Goal: Task Accomplishment & Management: Manage account settings

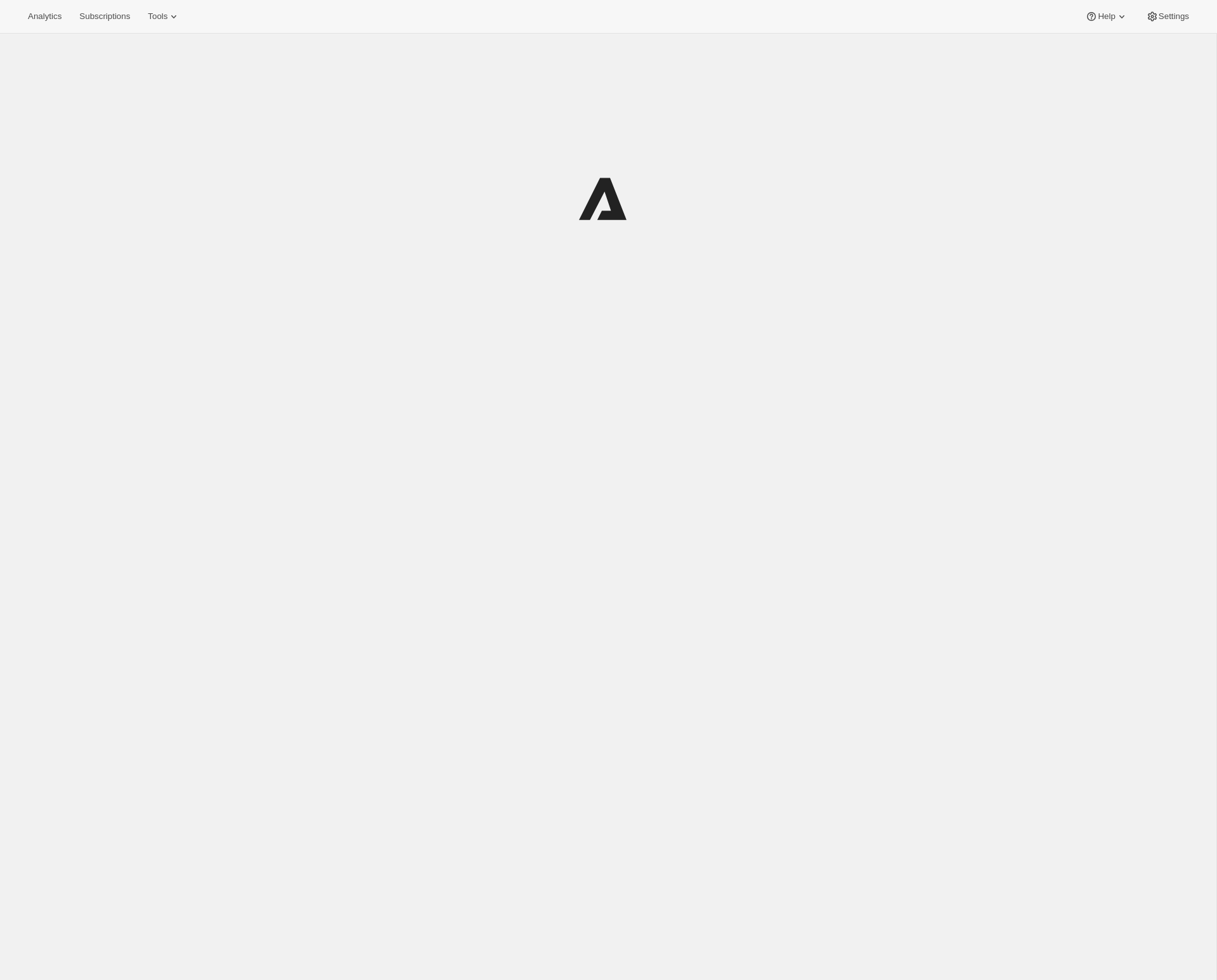
scroll to position [3, 0]
click at [169, 12] on span "Tools" at bounding box center [163, 17] width 19 height 10
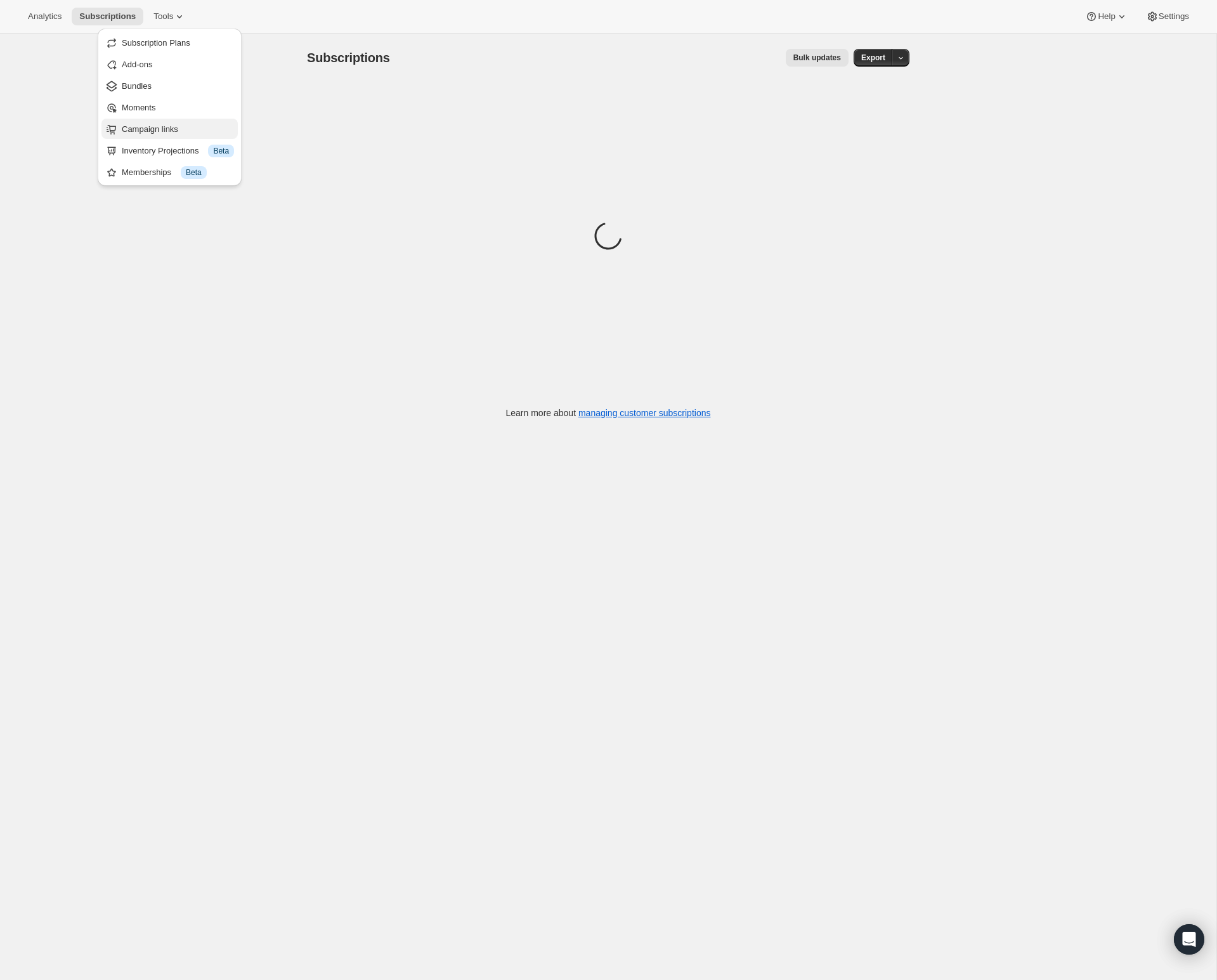
click at [166, 133] on span "Campaign links" at bounding box center [150, 129] width 57 height 10
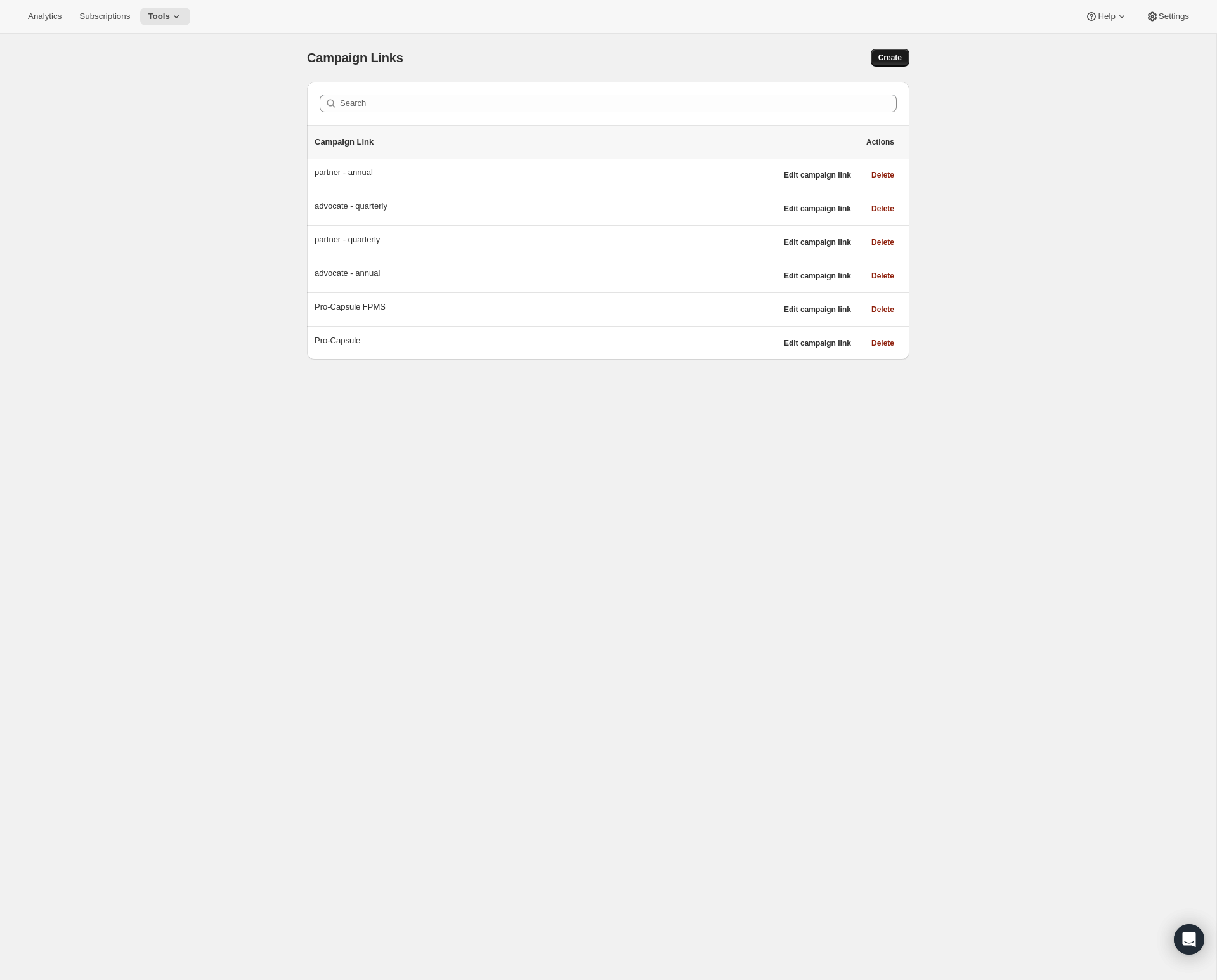
click at [891, 57] on span "Create" at bounding box center [890, 57] width 23 height 10
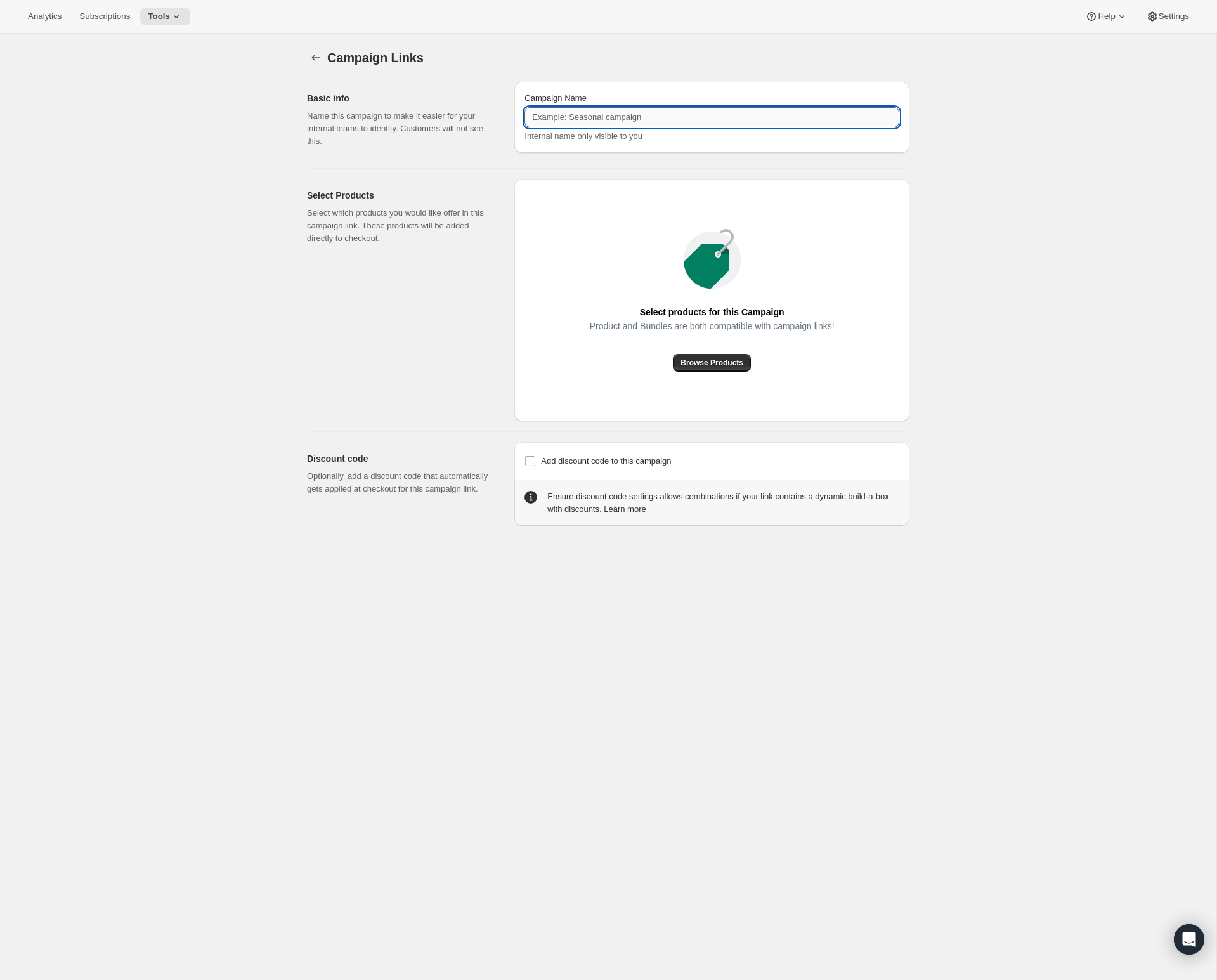
click at [708, 120] on input "Campaign Name" at bounding box center [712, 117] width 375 height 20
type input "P"
type input "Pro-Capsule Others"
click at [751, 358] on div "Browse Products" at bounding box center [712, 363] width 245 height 18
click at [738, 364] on span "Browse Products" at bounding box center [712, 363] width 63 height 10
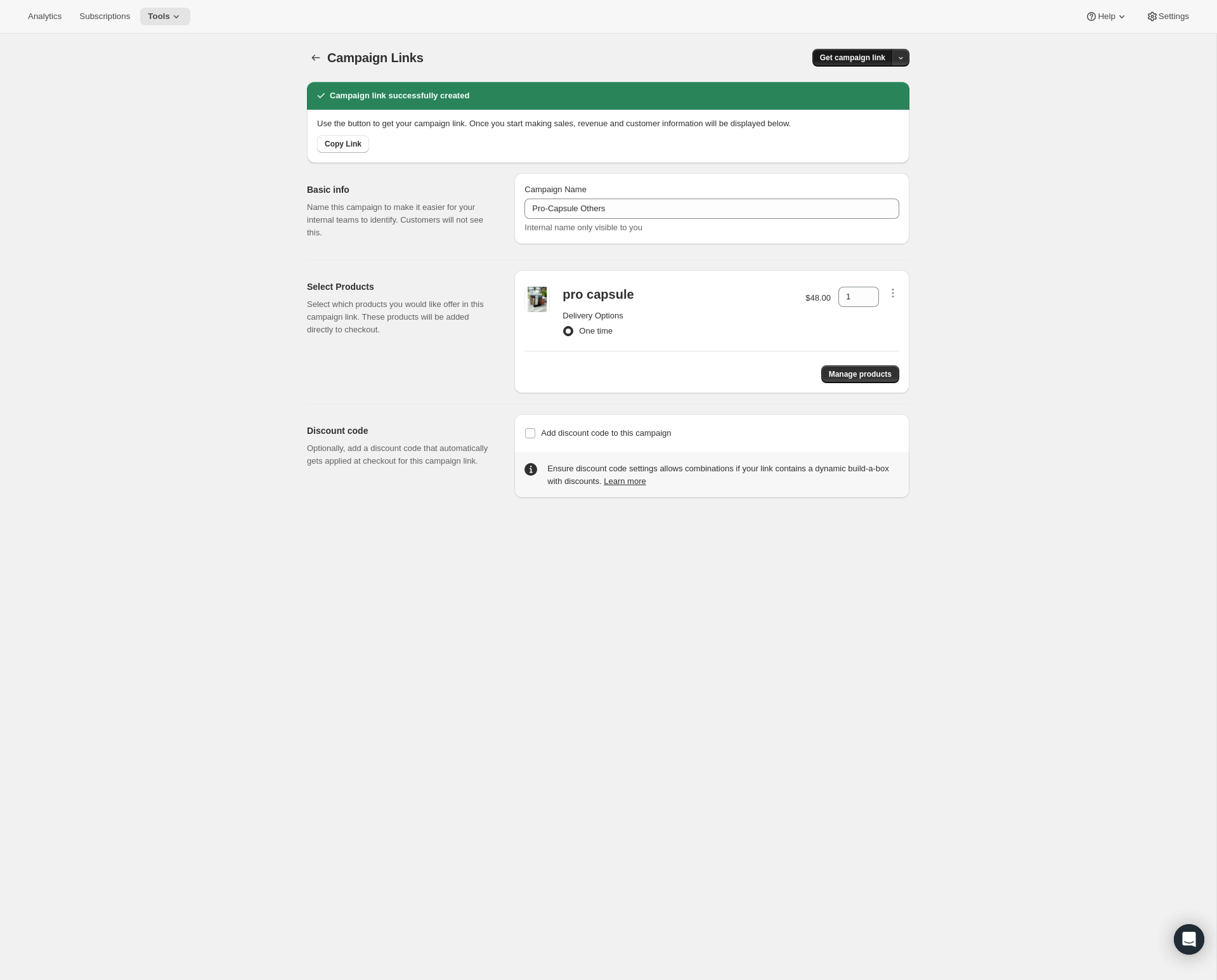
click at [869, 55] on span "Get campaign link" at bounding box center [852, 57] width 66 height 10
click at [876, 80] on span "Copy Link" at bounding box center [883, 84] width 37 height 10
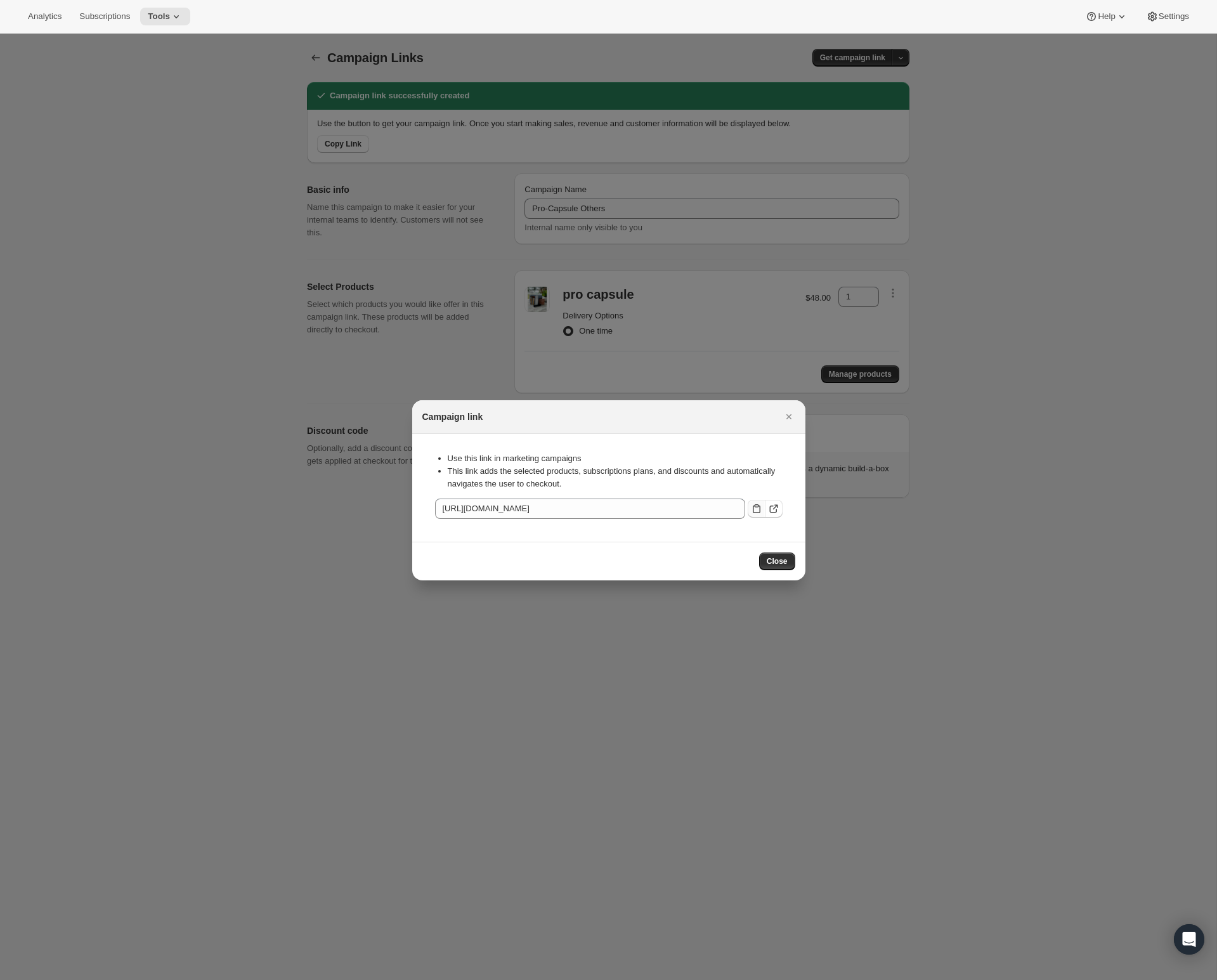
click at [751, 508] on icon ":rbh:" at bounding box center [757, 509] width 12 height 12
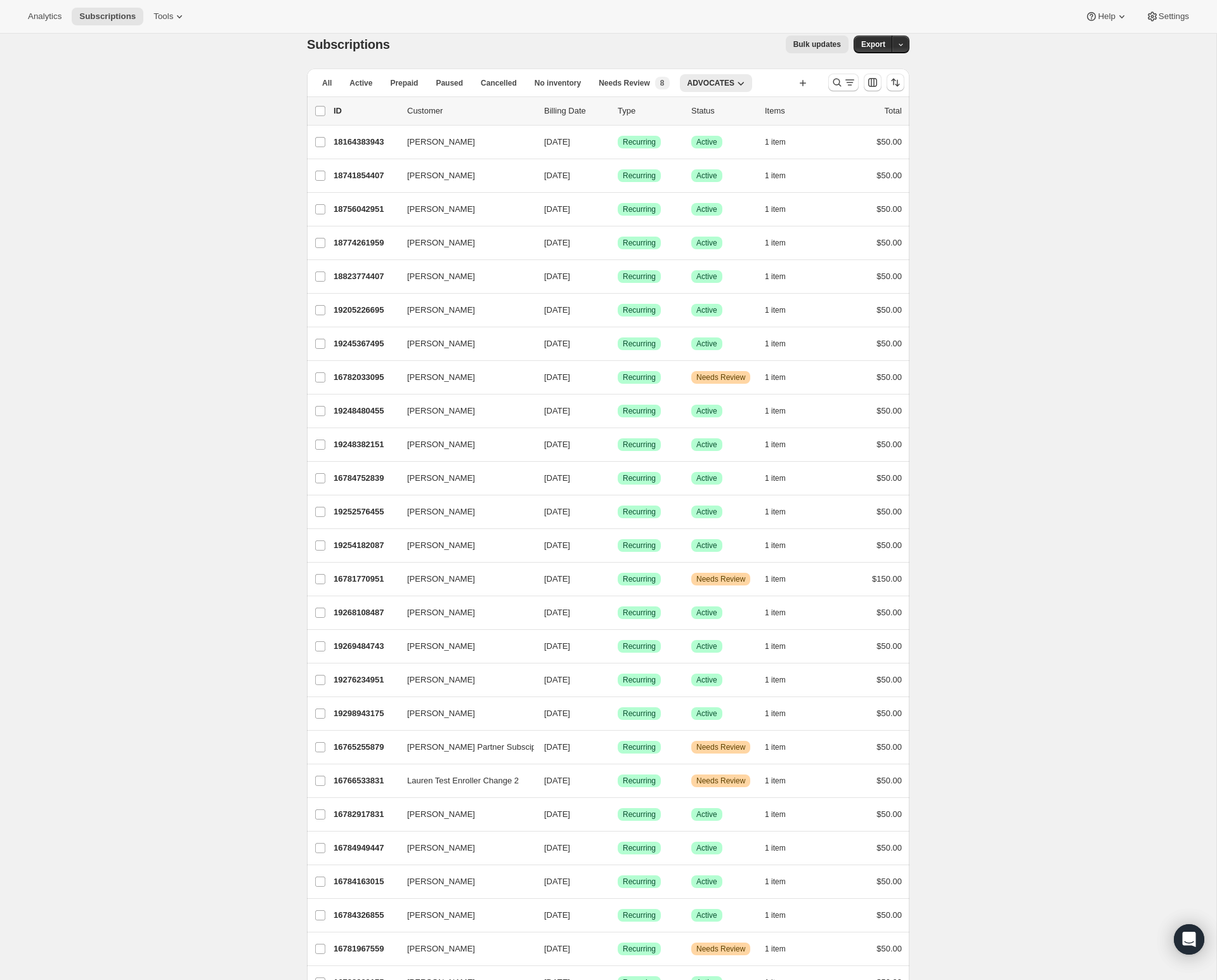
scroll to position [15, 0]
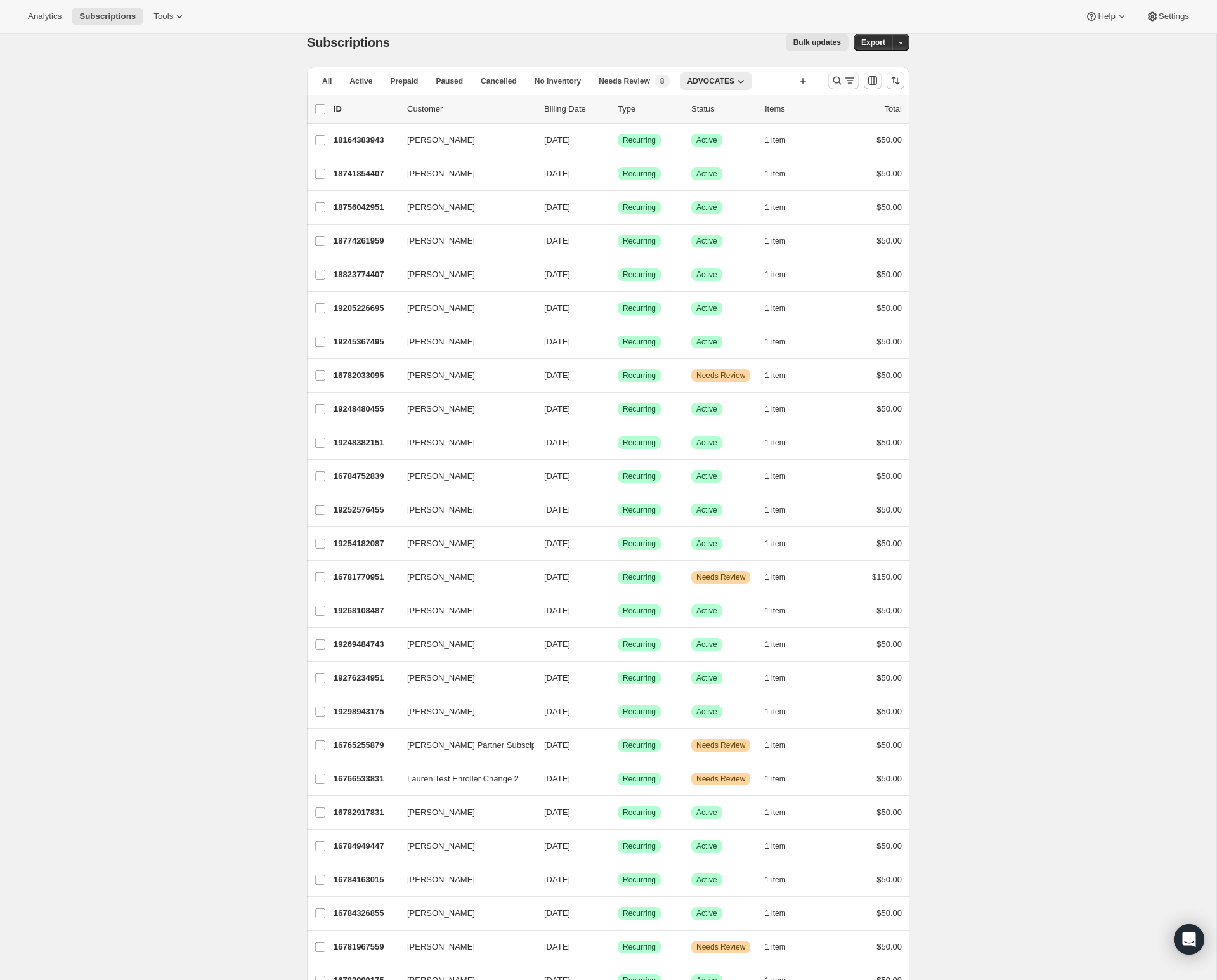
click at [833, 83] on icon "Search and filter results" at bounding box center [837, 80] width 12 height 12
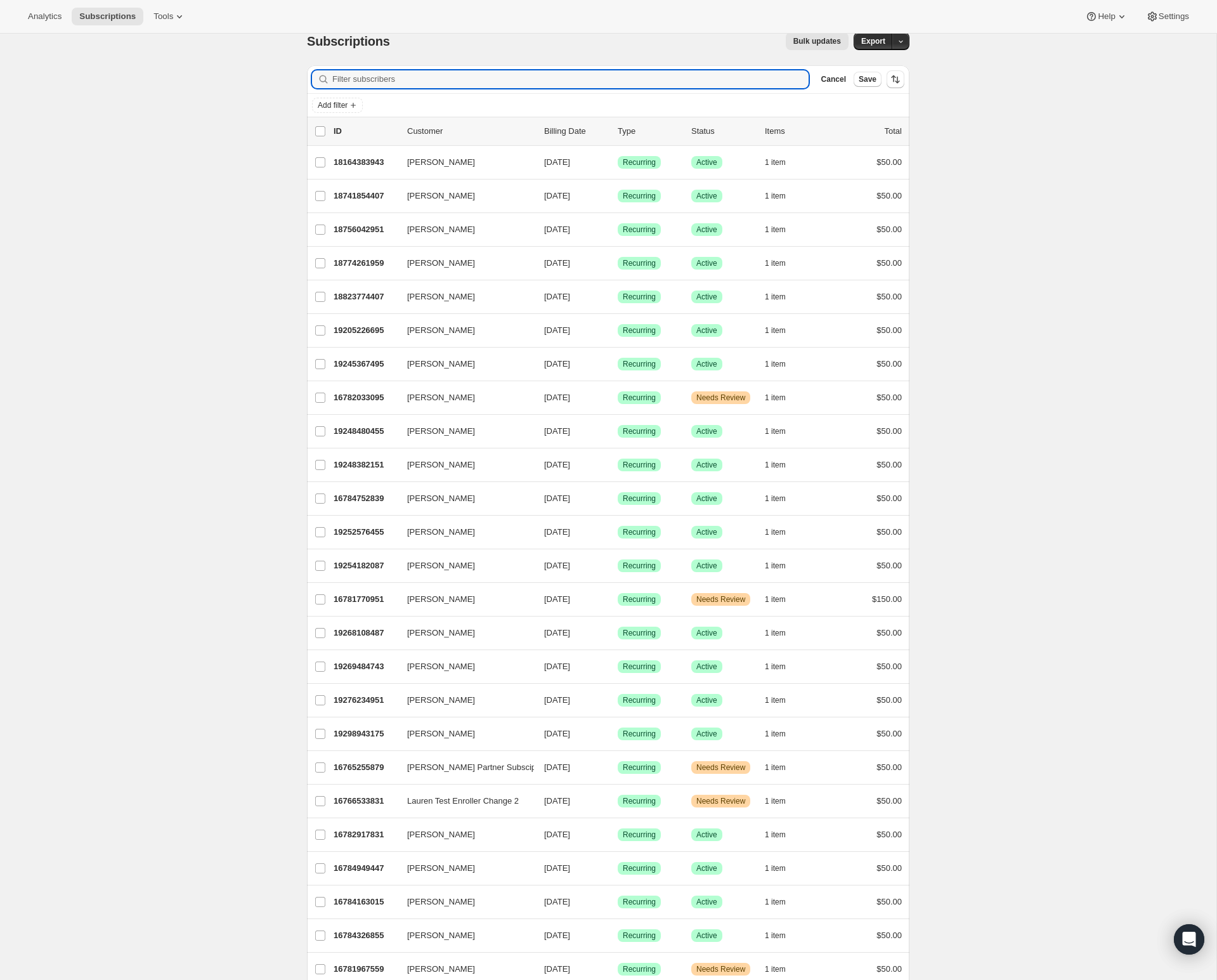
scroll to position [20, 0]
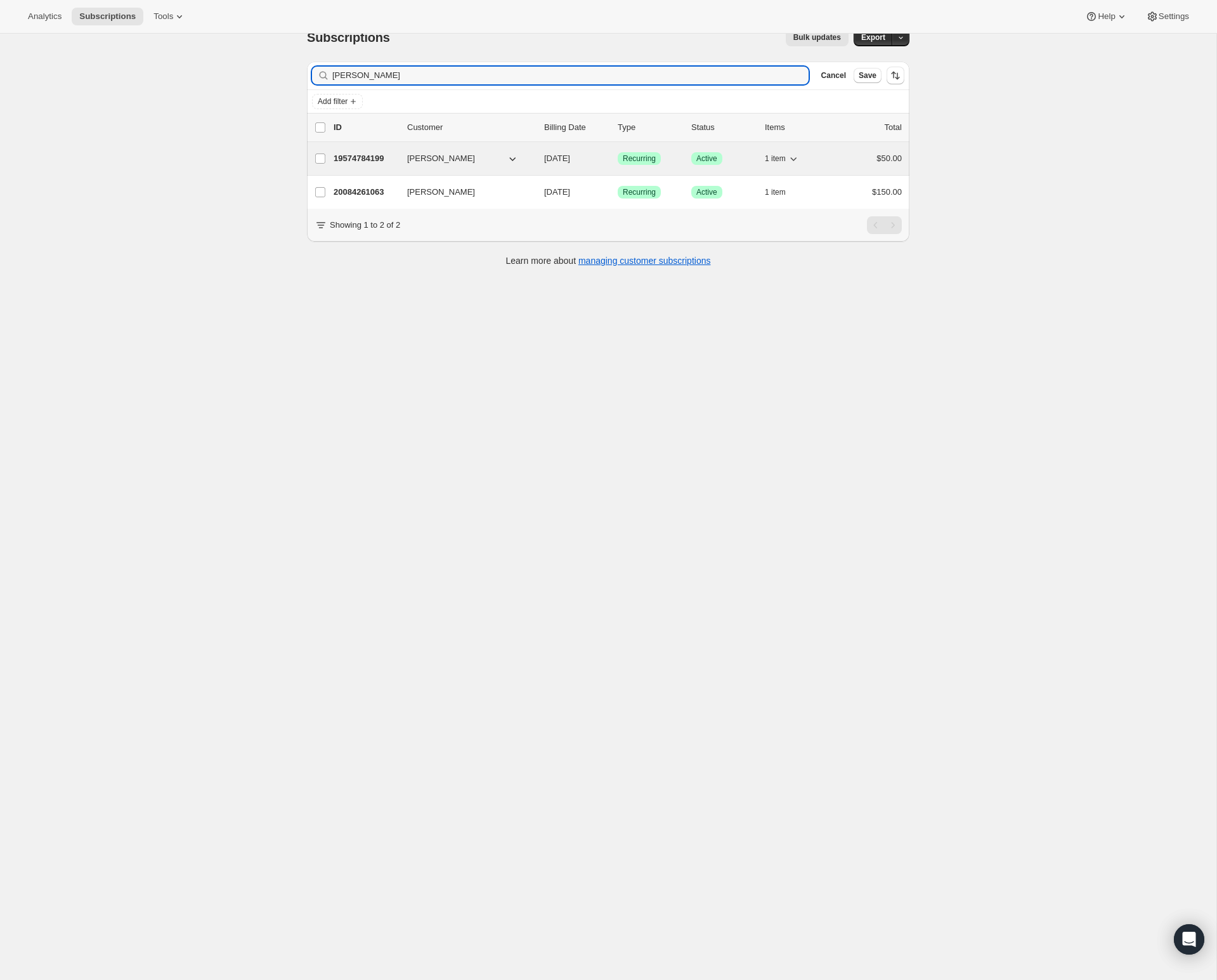
type input "Thompson"
click at [362, 161] on p "19574784199" at bounding box center [366, 158] width 64 height 12
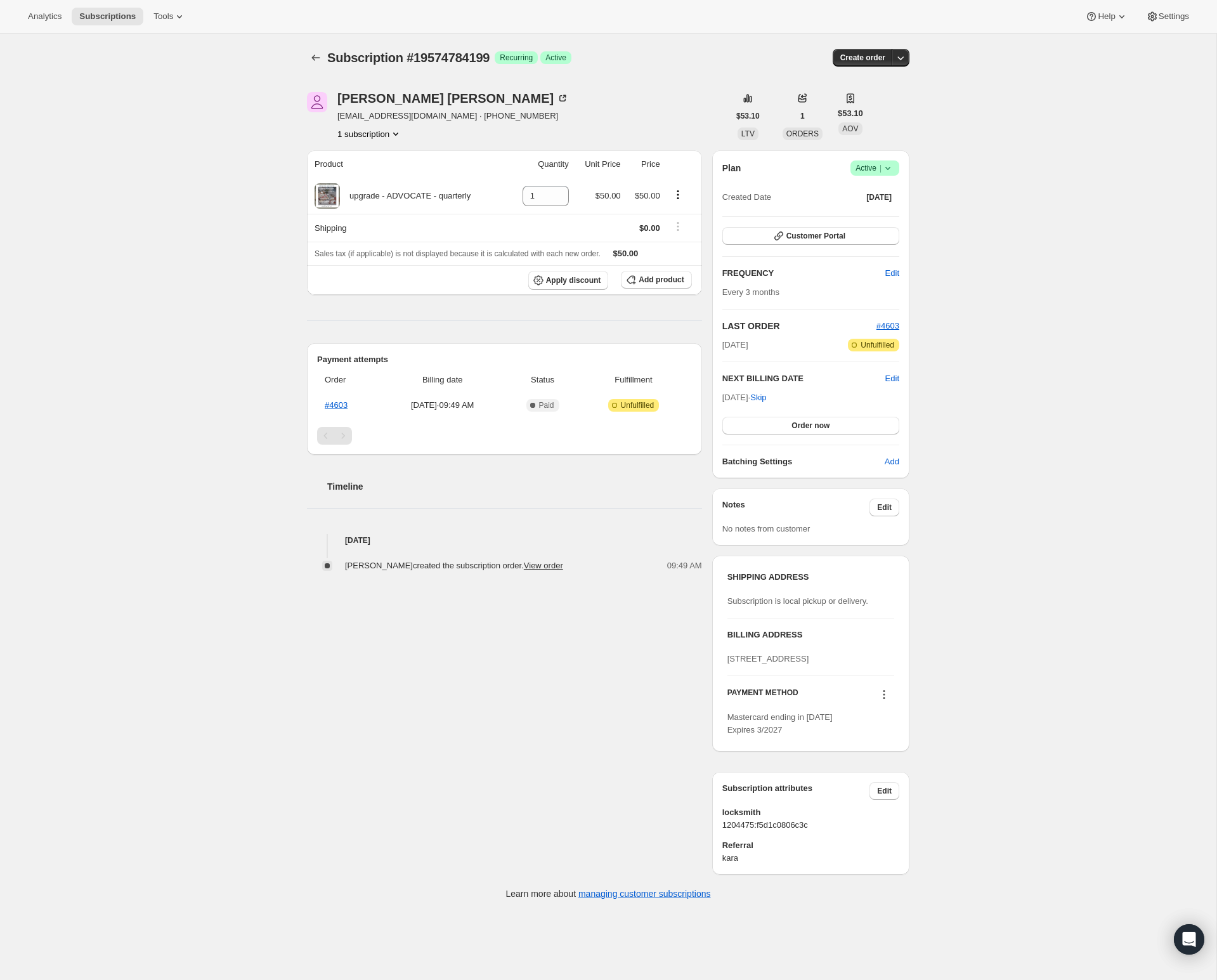
click at [889, 169] on icon at bounding box center [887, 168] width 12 height 12
click at [879, 214] on span "Cancel subscription" at bounding box center [871, 214] width 72 height 10
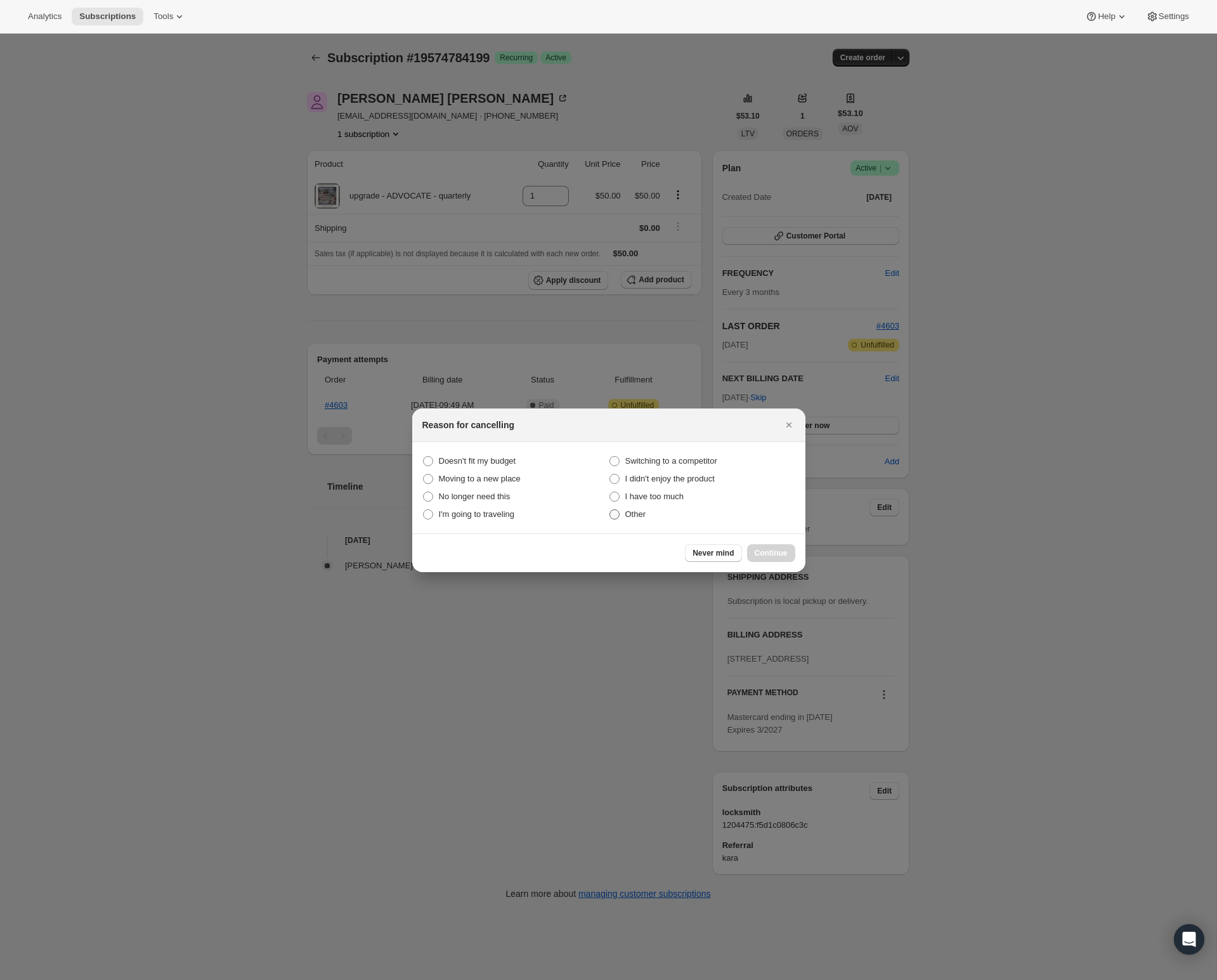
click at [639, 518] on span "Other" at bounding box center [636, 514] width 21 height 10
click at [610, 510] on input "Other" at bounding box center [610, 509] width 1 height 1
radio input "true"
click at [766, 552] on span "Continue" at bounding box center [771, 553] width 33 height 10
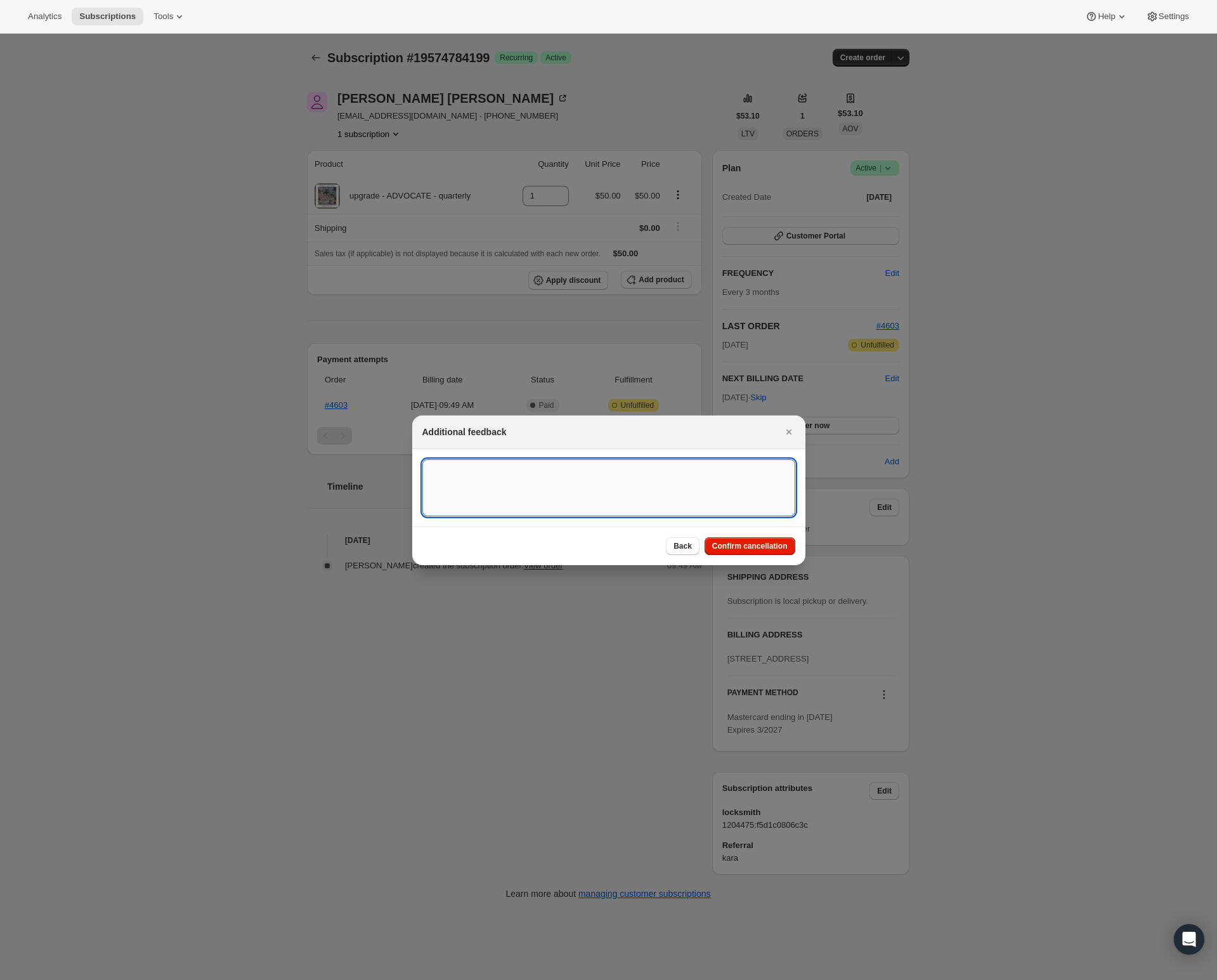
click at [628, 487] on textarea ":rc4:" at bounding box center [609, 487] width 373 height 57
type textarea "Customer cancelled"
click at [751, 545] on span "Confirm cancellation" at bounding box center [749, 546] width 75 height 10
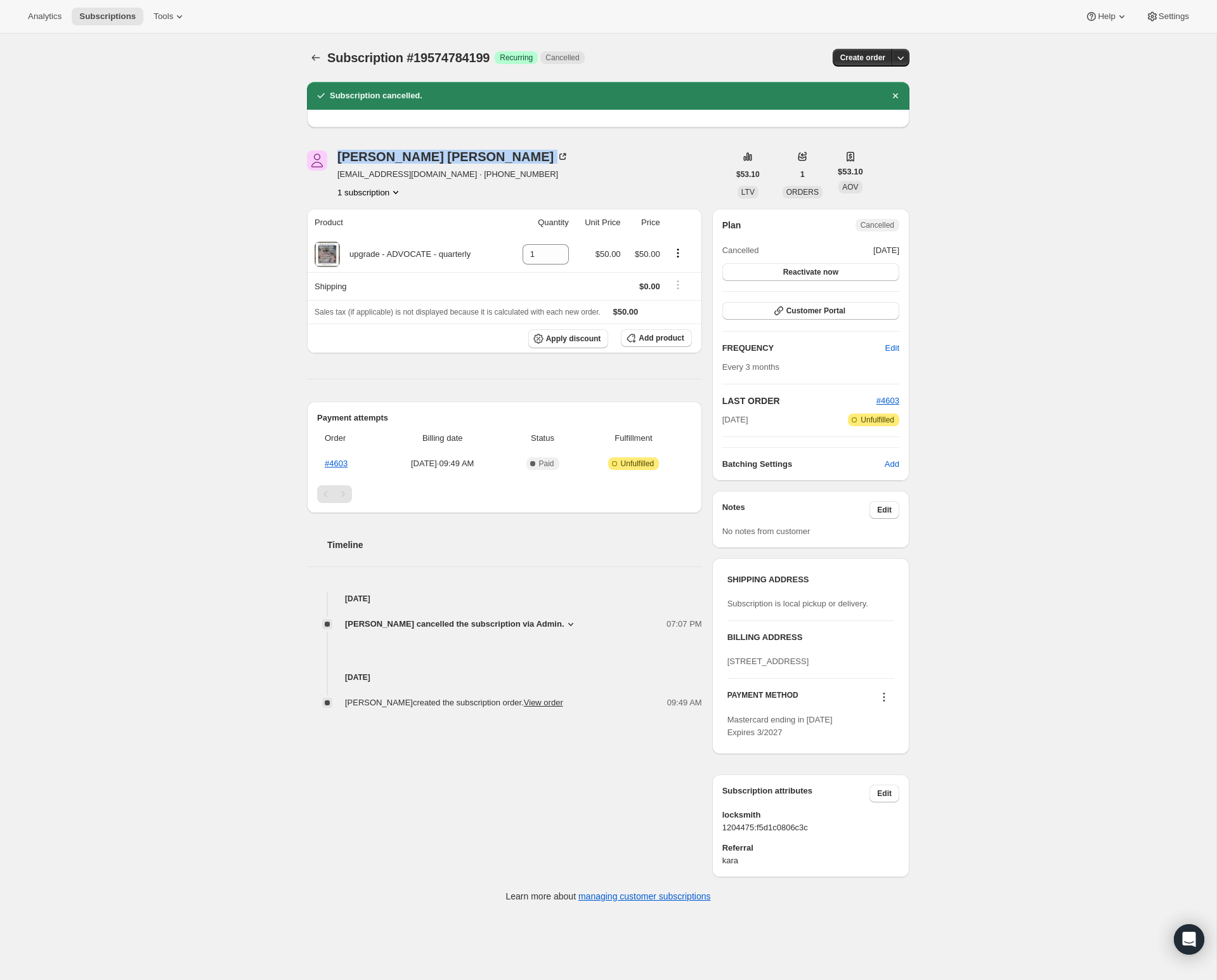
drag, startPoint x: 433, startPoint y: 159, endPoint x: 334, endPoint y: 162, distance: 99.0
click at [334, 162] on div "Kara Thompson xtakinkaraitx@yahoo.com · +16052149393 1 subscription" at bounding box center [518, 174] width 422 height 48
copy div "Kara Thompson"
drag, startPoint x: 435, startPoint y: 176, endPoint x: 334, endPoint y: 179, distance: 101.0
click at [334, 179] on div "Kara Thompson xtakinkaraitx@yahoo.com · +16052149393 1 subscription" at bounding box center [518, 174] width 422 height 48
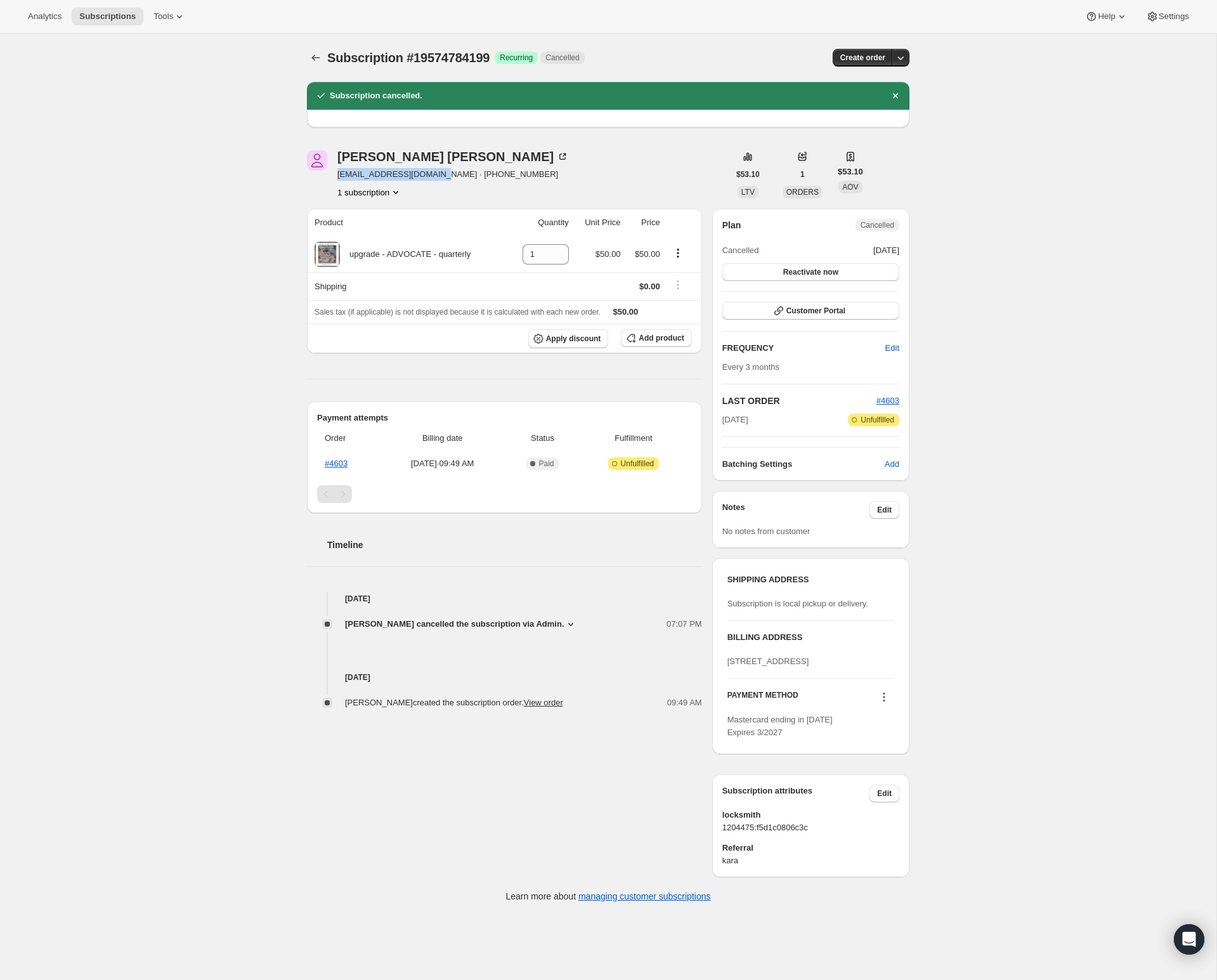
copy span "xtakinkaraitx@yahoo.com"
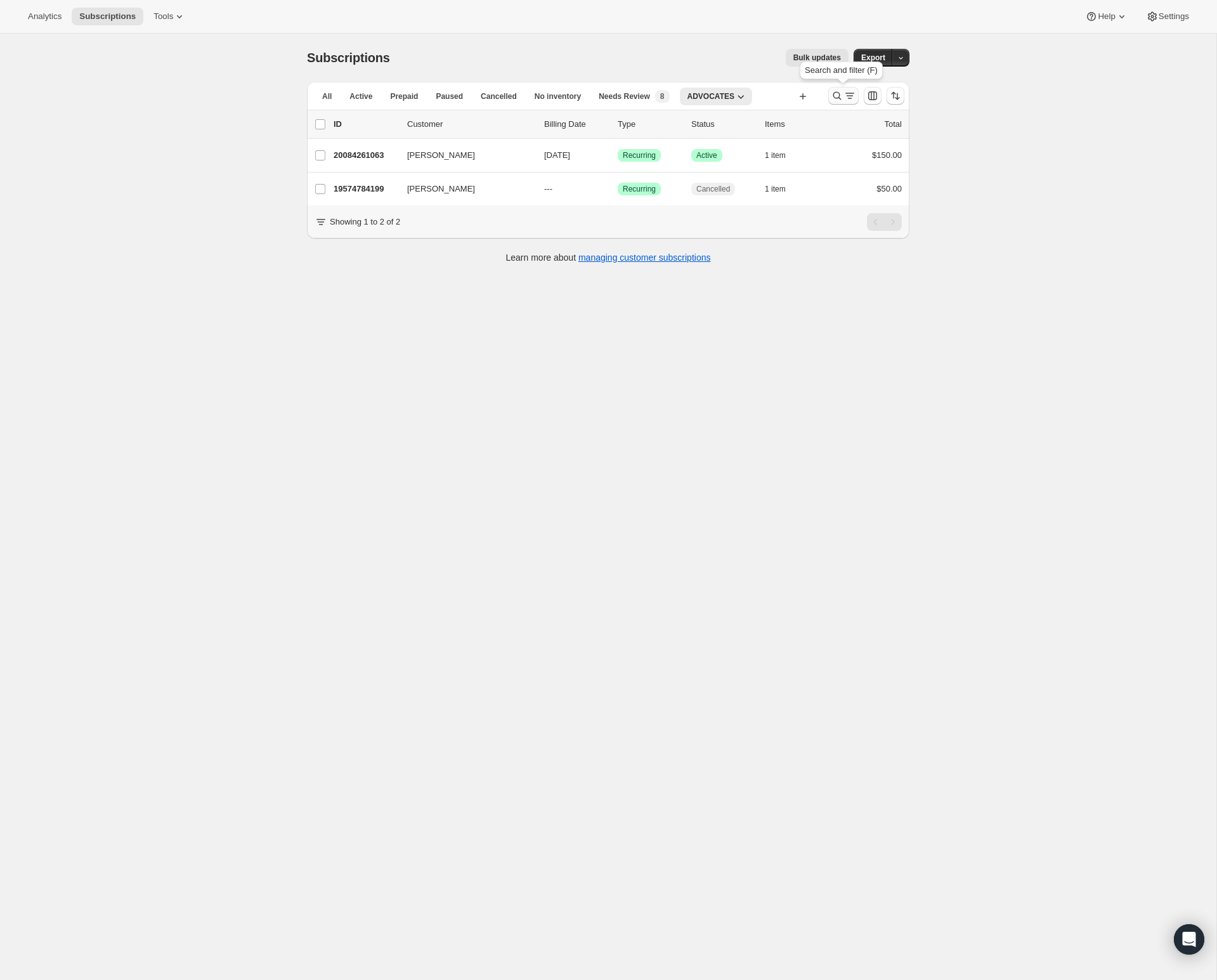
click at [831, 99] on icon "Search and filter results" at bounding box center [837, 95] width 12 height 12
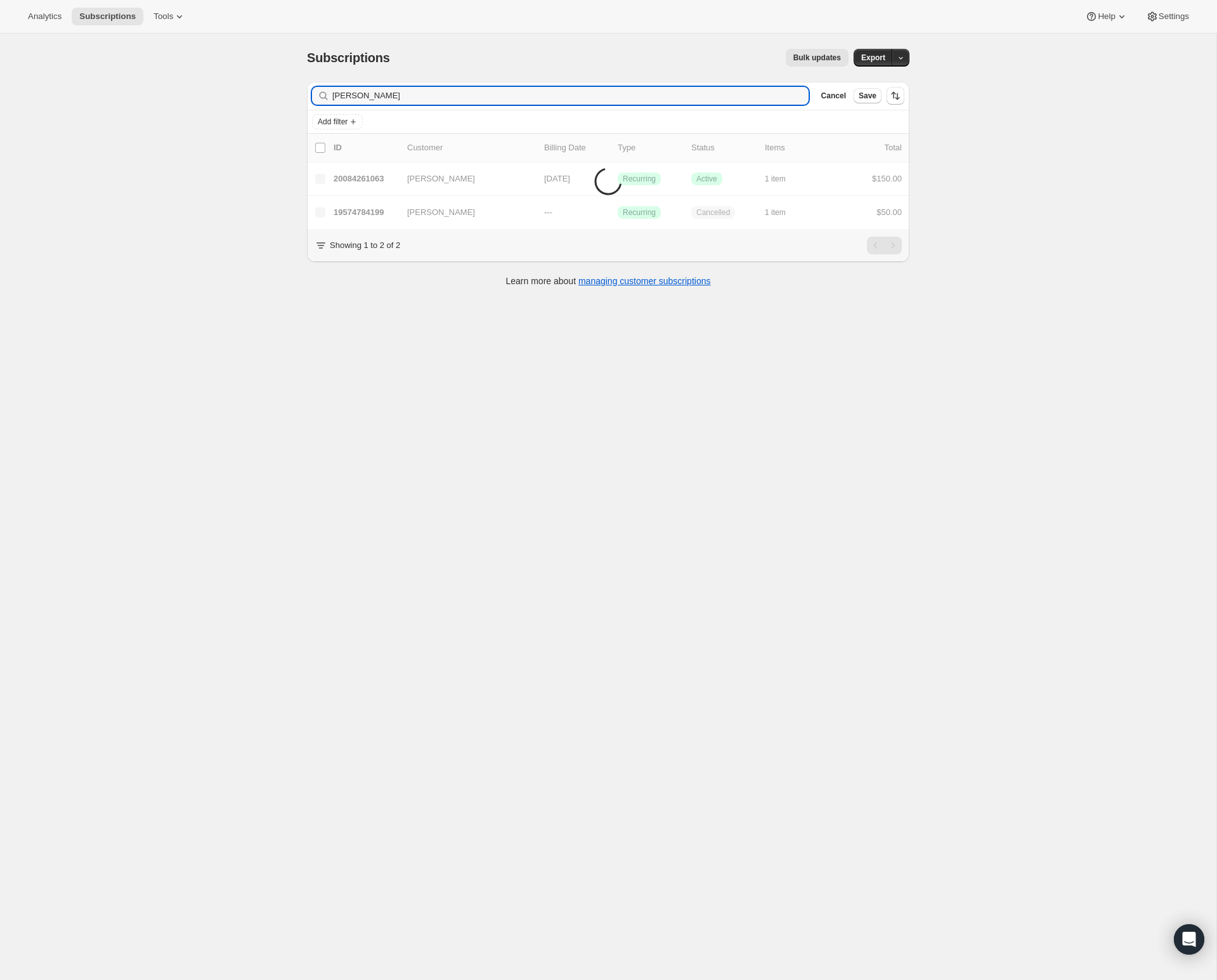
type input "dixon"
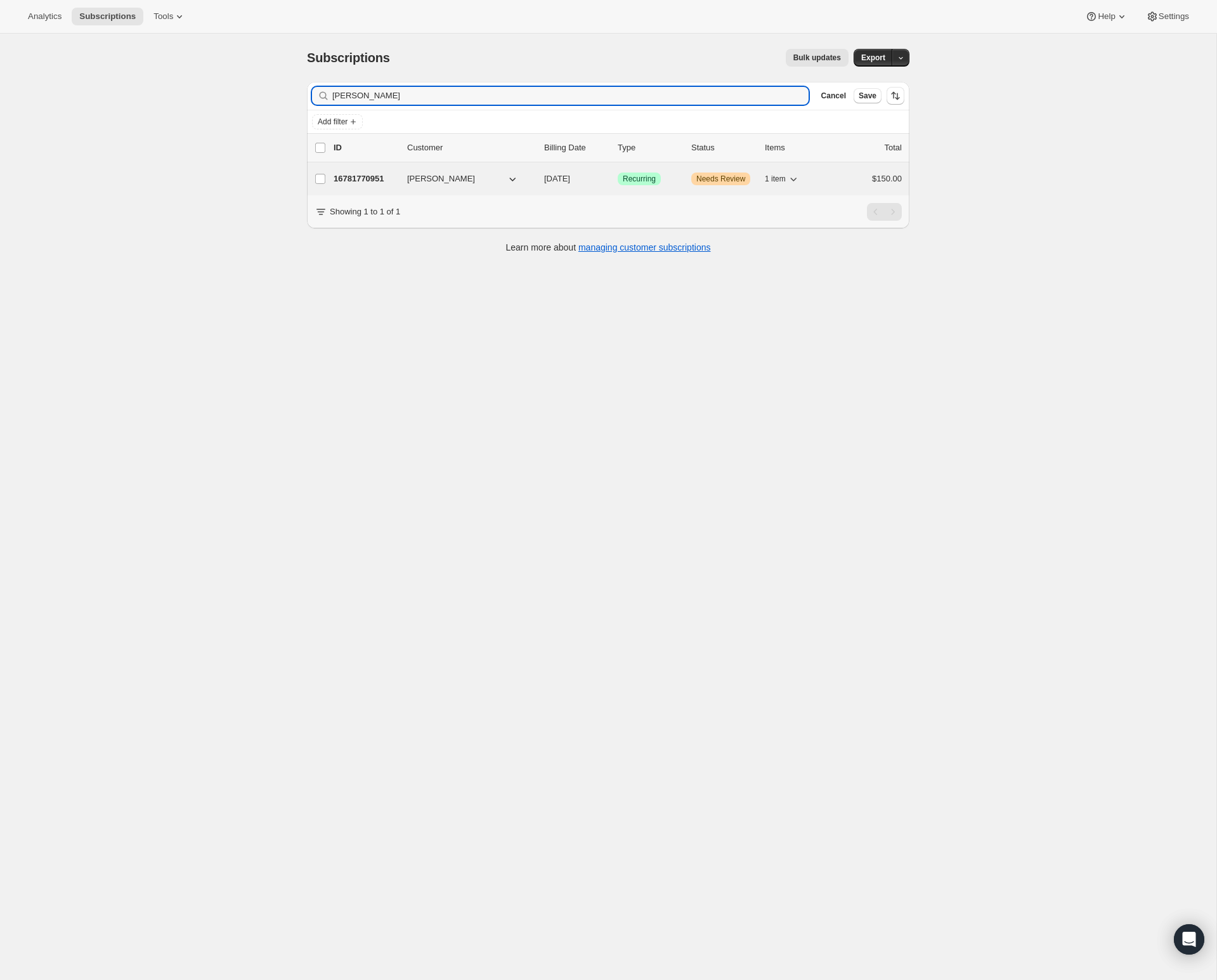
click at [357, 176] on p "16781770951" at bounding box center [366, 179] width 64 height 12
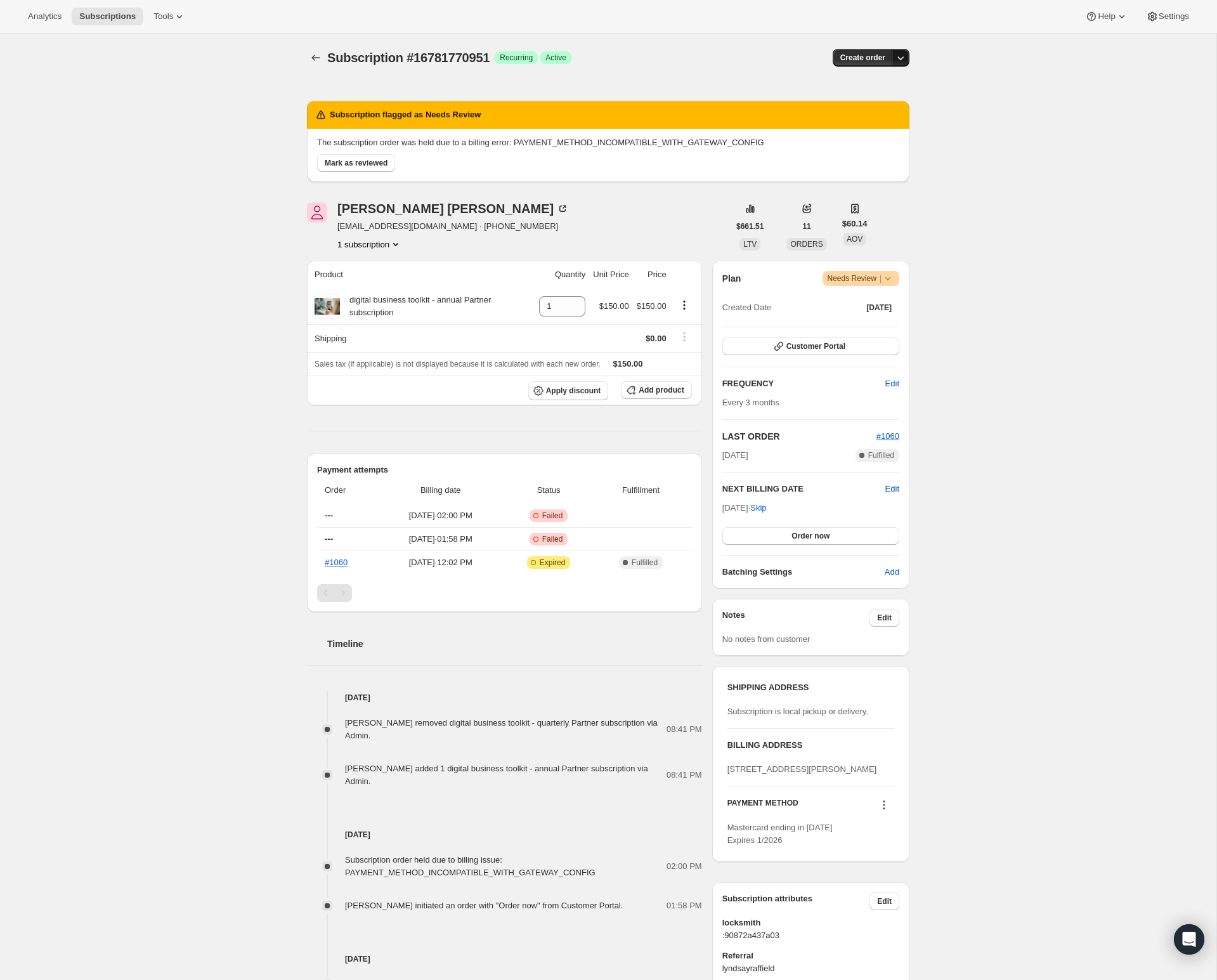
drag, startPoint x: 900, startPoint y: 71, endPoint x: 898, endPoint y: 64, distance: 7.3
click at [898, 65] on div "Subscription #16781770951. This page is ready Subscription #16781770951 Success…" at bounding box center [608, 58] width 603 height 48
click at [898, 57] on icon "button" at bounding box center [900, 59] width 6 height 4
click at [988, 229] on div "Subscription #16781770951. This page is ready Subscription #16781770951 Success…" at bounding box center [608, 570] width 1216 height 1073
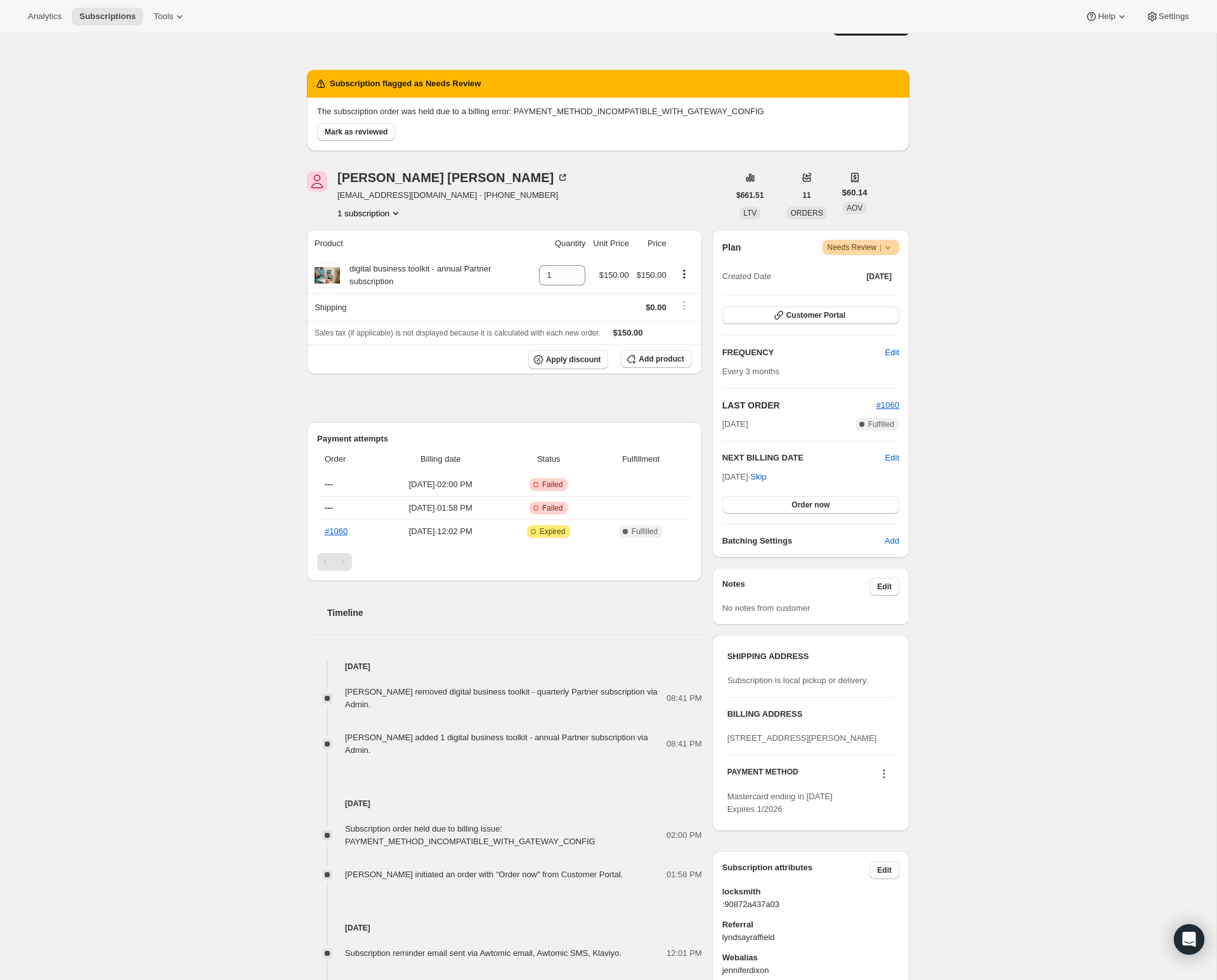
scroll to position [132, 0]
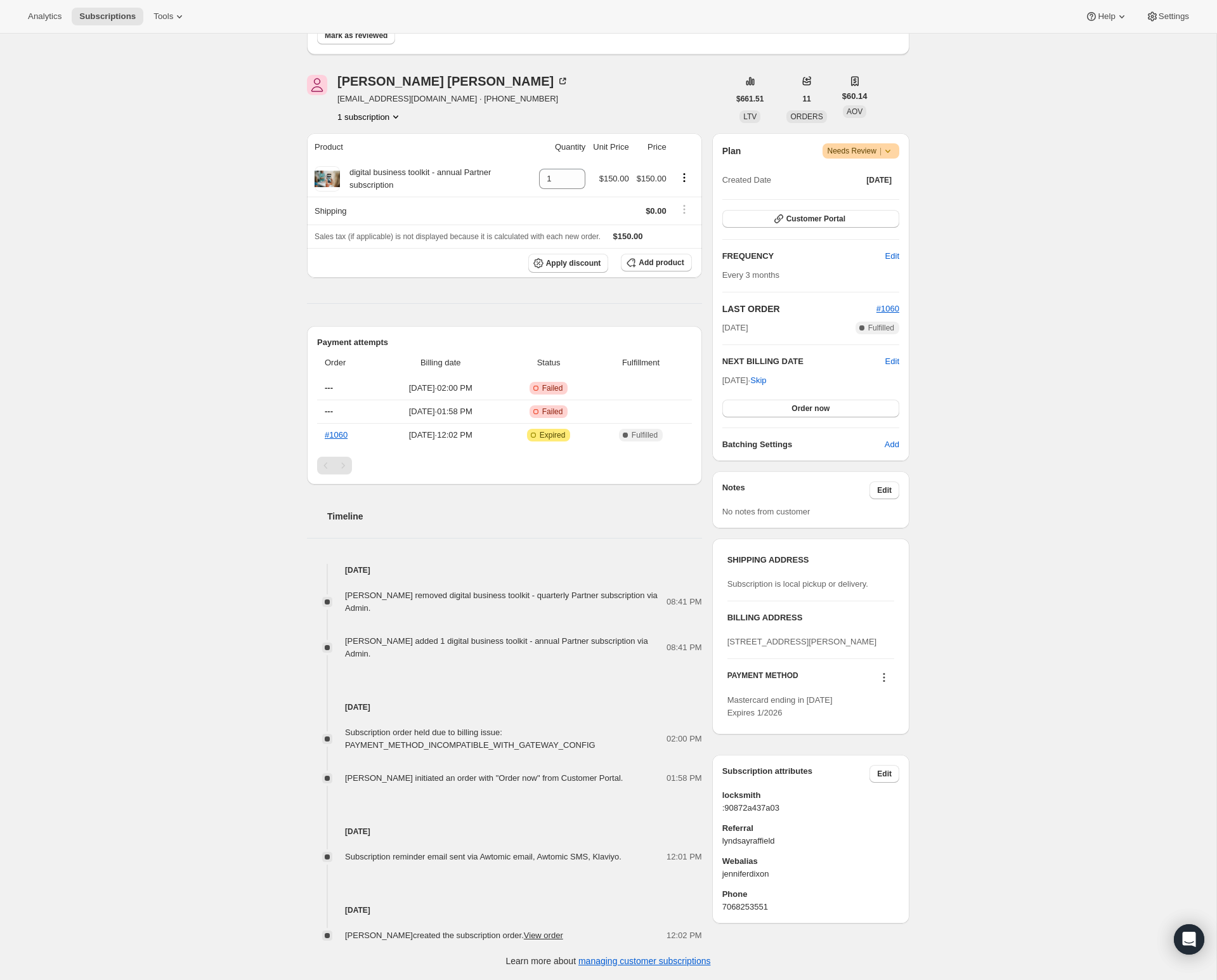
click at [884, 684] on icon at bounding box center [884, 677] width 12 height 12
click at [887, 724] on span "Send link to update card" at bounding box center [880, 724] width 88 height 10
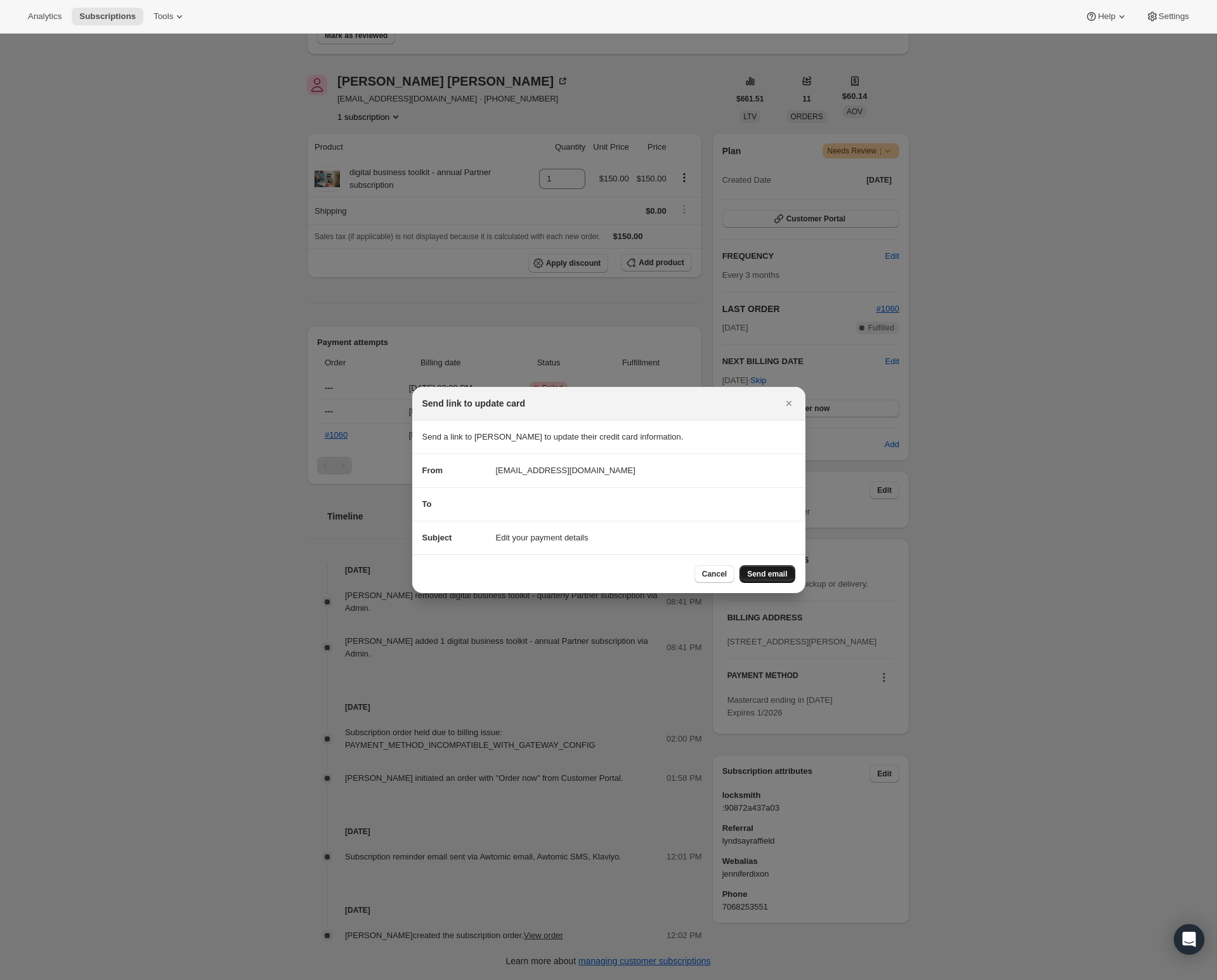
click at [771, 580] on button "Send email" at bounding box center [767, 574] width 55 height 18
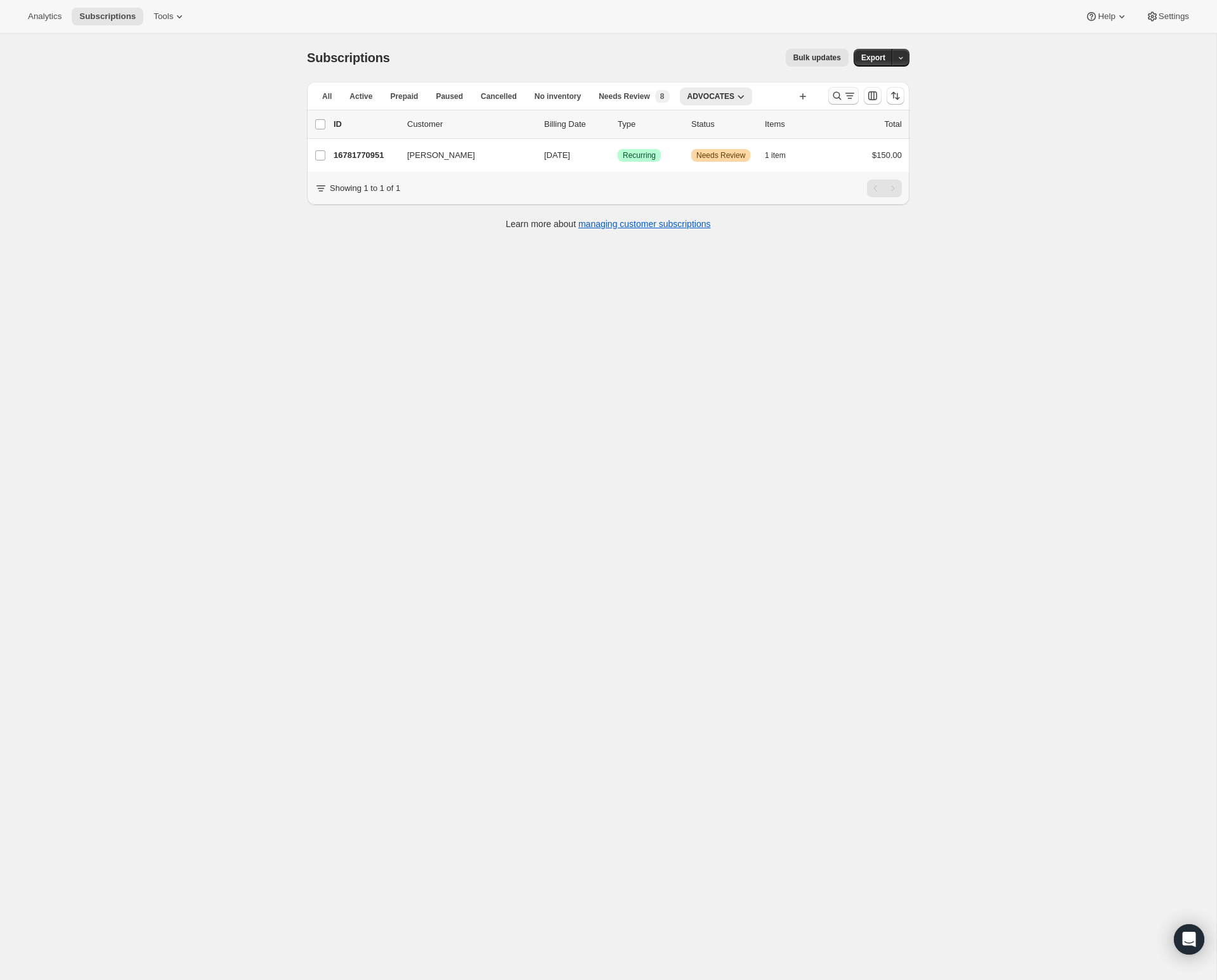
click at [831, 96] on icon "Search and filter results" at bounding box center [837, 95] width 12 height 12
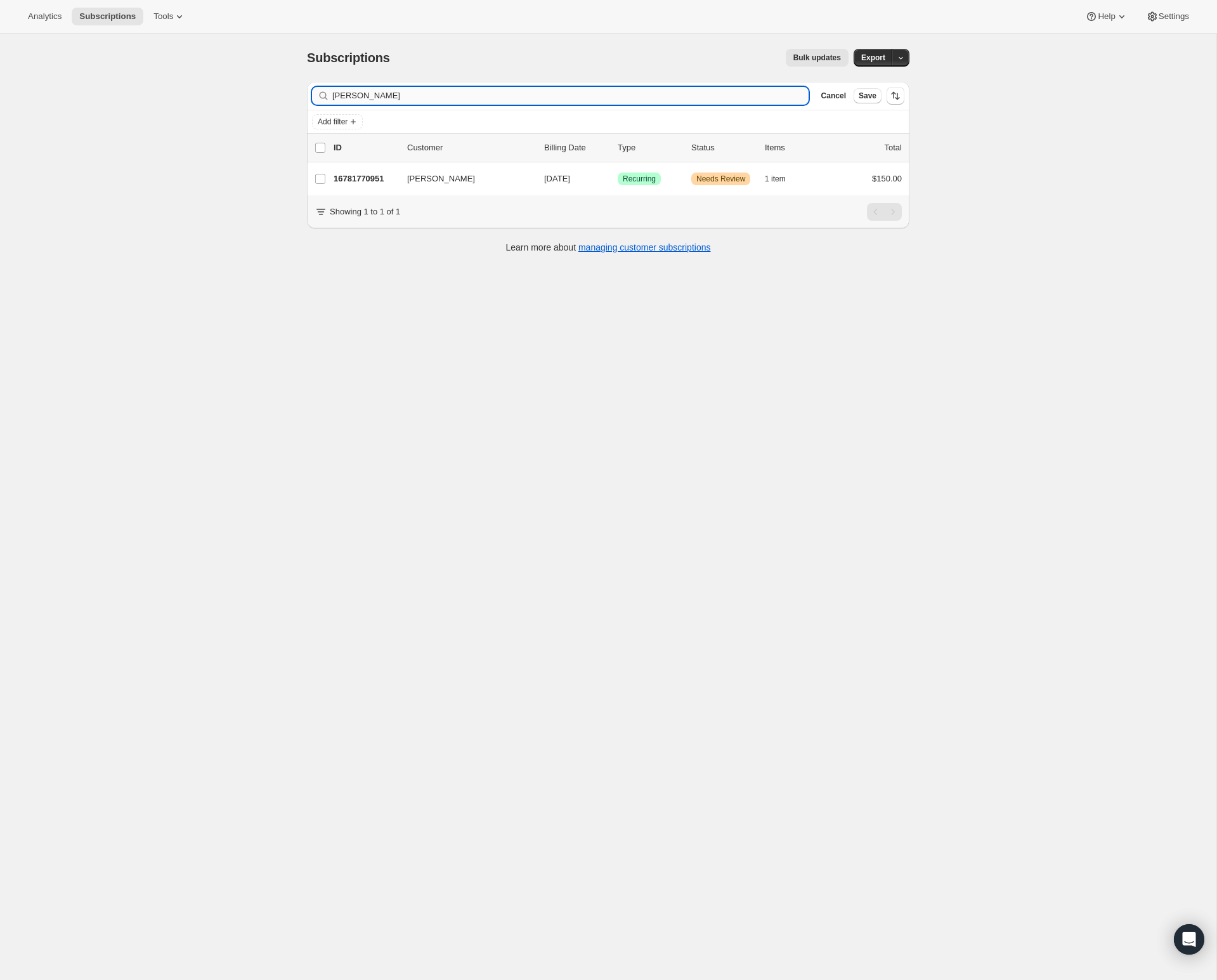
click at [670, 87] on input "[PERSON_NAME]" at bounding box center [570, 96] width 476 height 18
type input "powless"
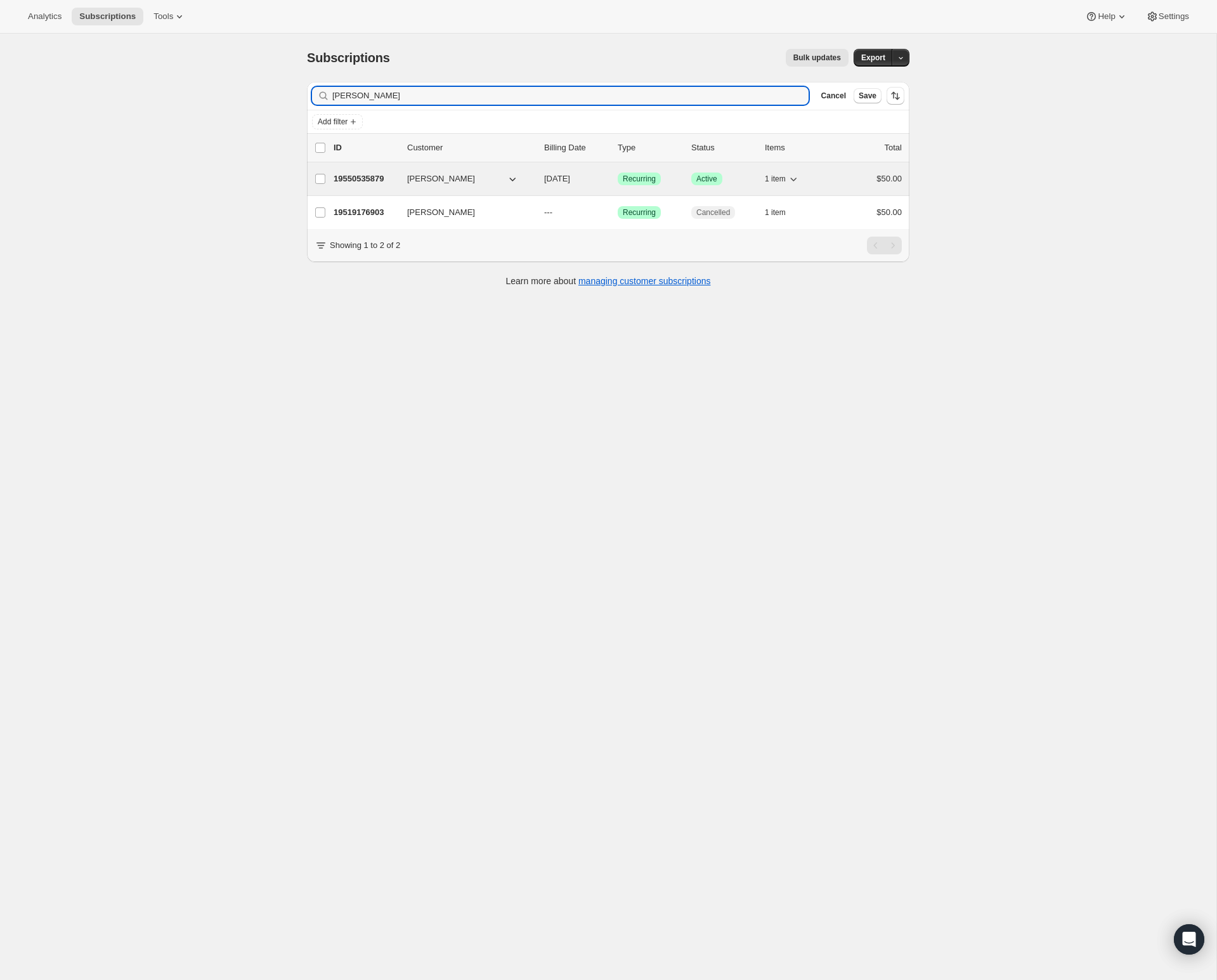
click at [375, 182] on p "19550535879" at bounding box center [366, 179] width 64 height 12
